Goal: Information Seeking & Learning: Learn about a topic

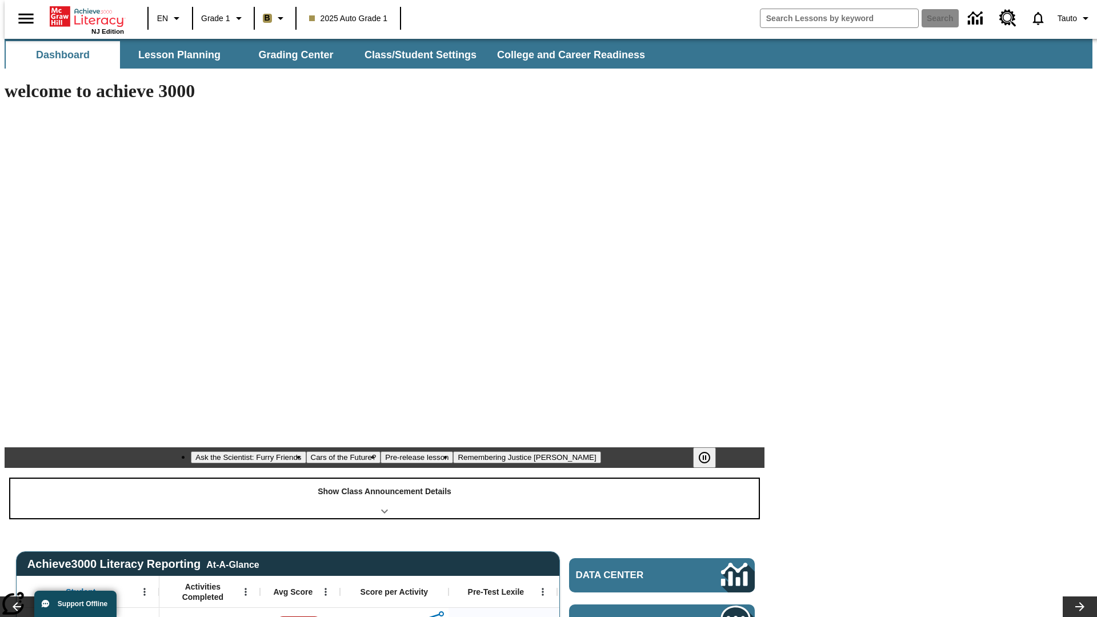
click at [385, 479] on div "Show Class Announcement Details" at bounding box center [384, 498] width 749 height 39
